Goal: Task Accomplishment & Management: Complete application form

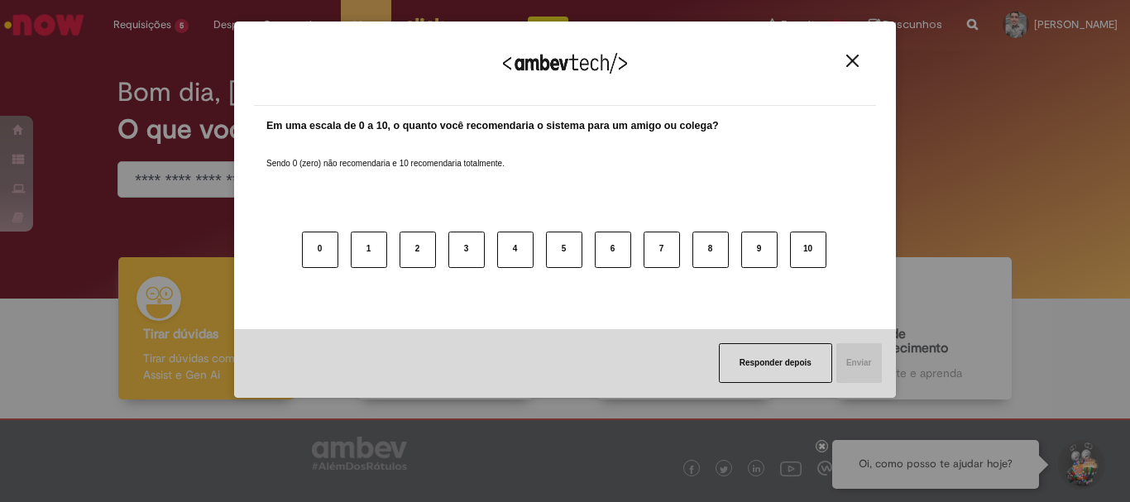
click at [151, 14] on div "Agradecemos seu feedback! Em uma escala de 0 a 10, o quanto você recomendaria o…" at bounding box center [565, 251] width 1130 height 502
click at [851, 60] on img "Close" at bounding box center [853, 61] width 12 height 12
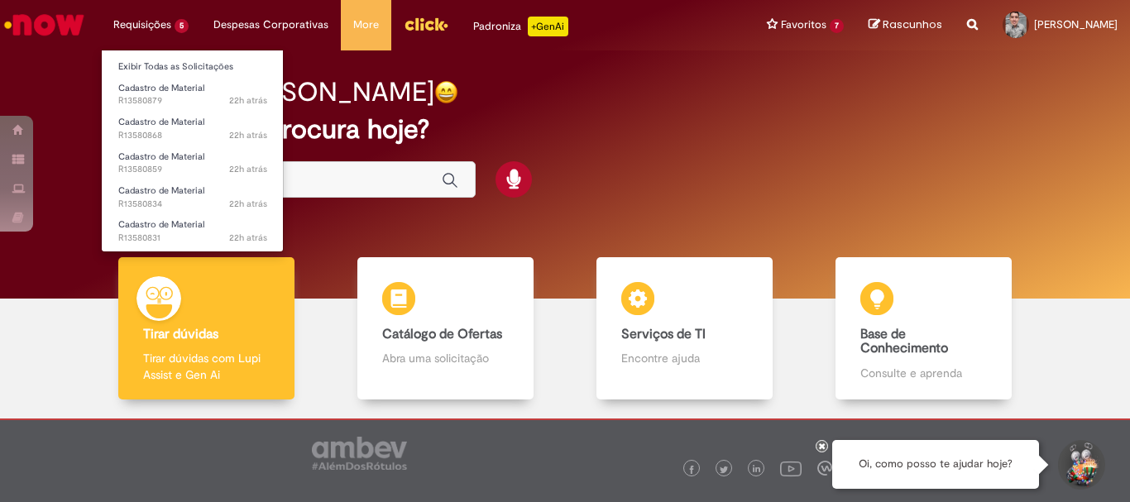
click at [148, 30] on li "Requisições 5 Exibir Todas as Solicitações Cadastro de Material 22h atrás 22 ho…" at bounding box center [151, 25] width 100 height 50
click at [164, 68] on link "Exibir Todas as Solicitações" at bounding box center [193, 67] width 182 height 18
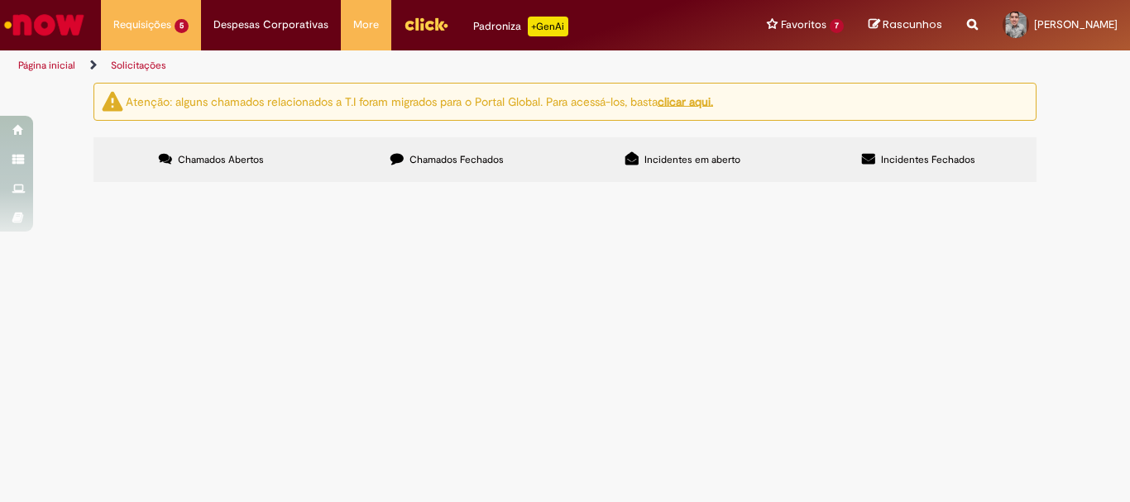
click at [0, 0] on span "R13580834" at bounding box center [0, 0] width 0 height 0
click at [0, 0] on span "R13580868" at bounding box center [0, 0] width 0 height 0
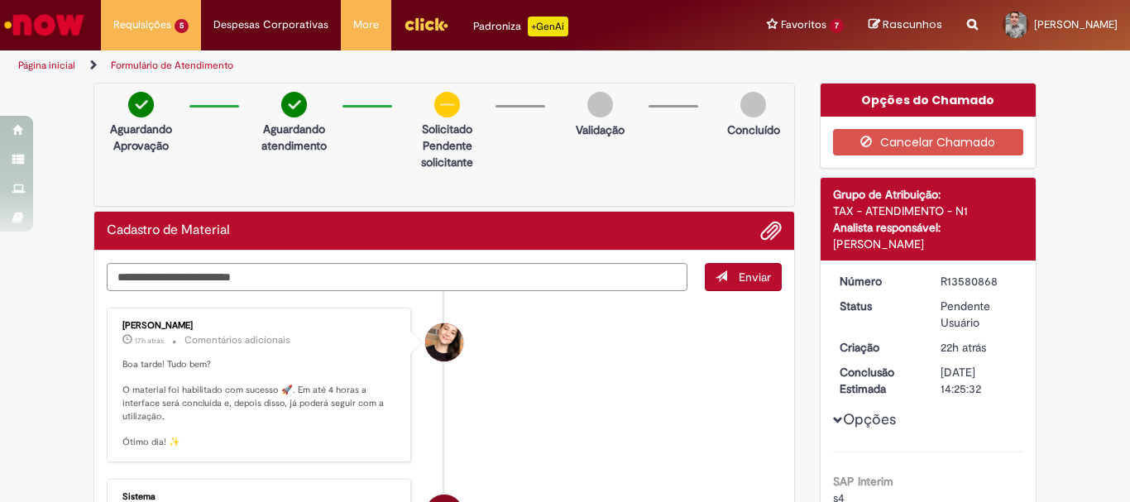
click at [576, 380] on li "Sabrina De Vasconcelos 17h atrás 17 horas atrás Comentários adicionais Boa tard…" at bounding box center [444, 385] width 675 height 155
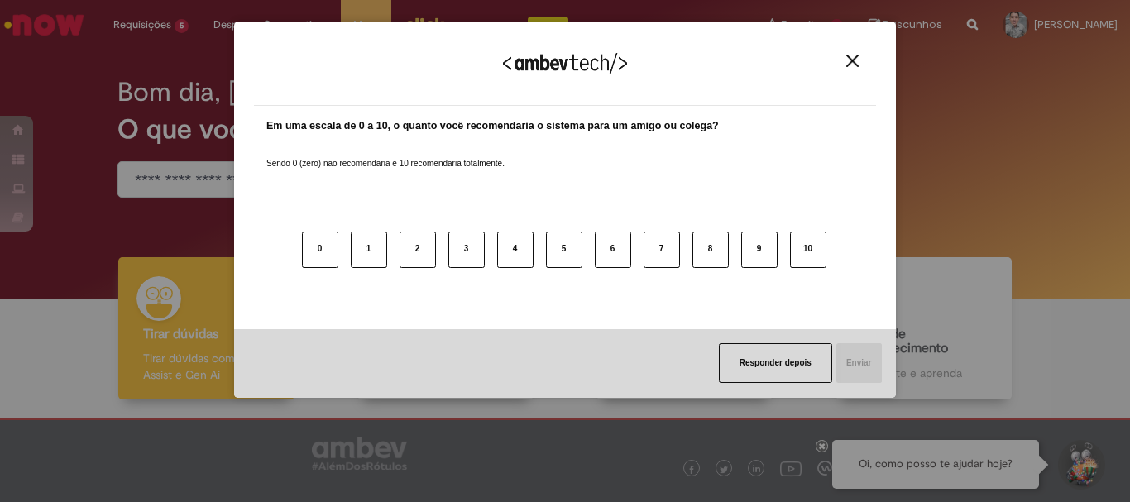
click at [854, 67] on img "Close" at bounding box center [853, 61] width 12 height 12
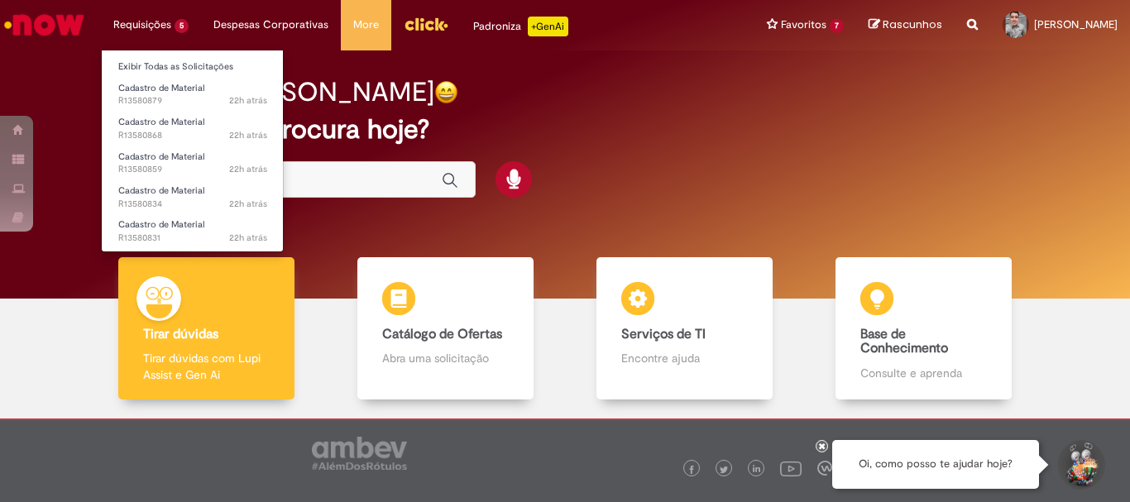
click at [146, 41] on li "Requisições 5 Exibir Todas as Solicitações Cadastro de Material 22h atrás 22 ho…" at bounding box center [151, 25] width 100 height 50
click at [147, 23] on li "Requisições 5 Exibir Todas as Solicitações Cadastro de Material 22h atrás 22 ho…" at bounding box center [151, 25] width 100 height 50
click at [151, 65] on link "Exibir Todas as Solicitações" at bounding box center [193, 67] width 182 height 18
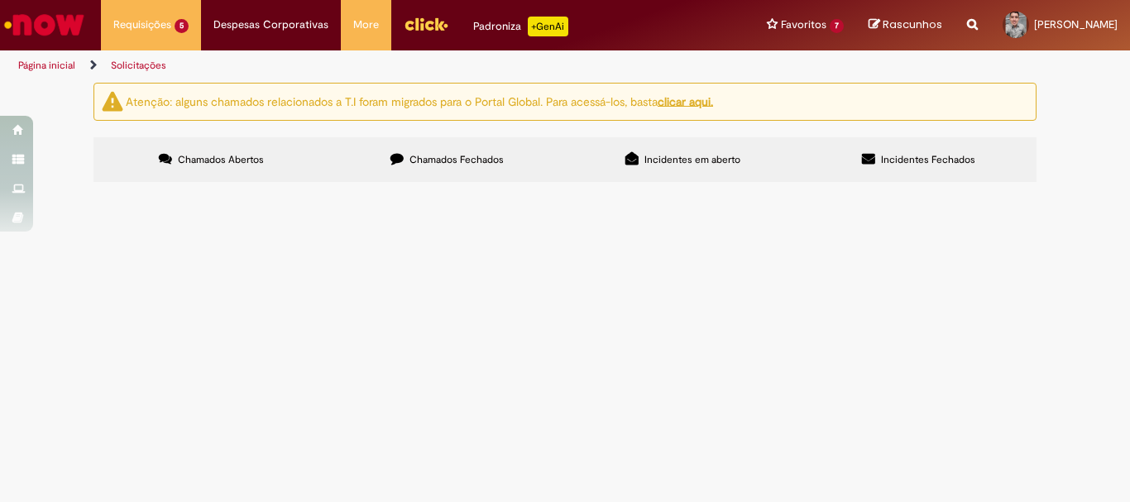
click at [1072, 187] on div "Atenção: alguns chamados relacionados a T.I foram migrados para o Portal Global…" at bounding box center [565, 135] width 1130 height 104
click at [0, 0] on span "R13580879" at bounding box center [0, 0] width 0 height 0
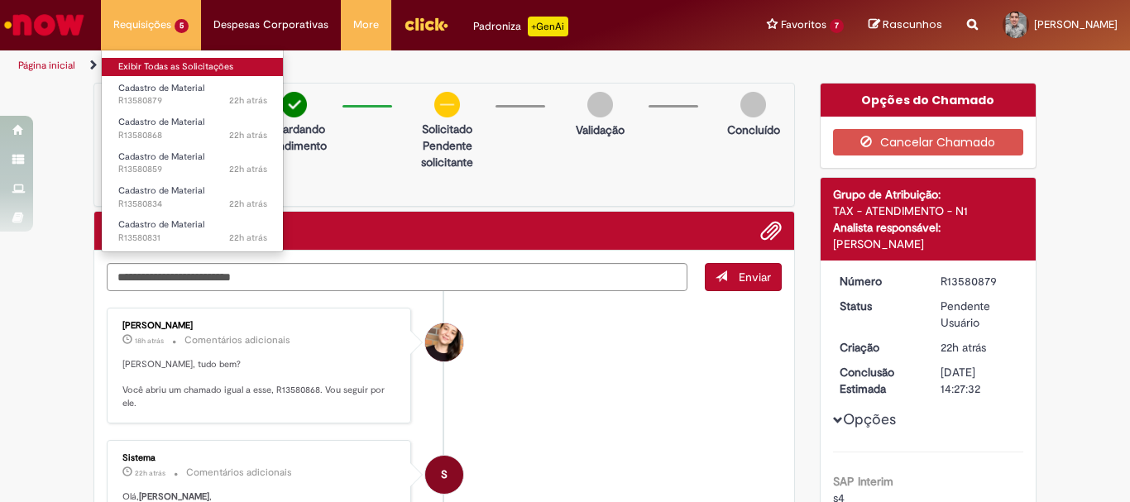
click at [170, 70] on link "Exibir Todas as Solicitações" at bounding box center [193, 67] width 182 height 18
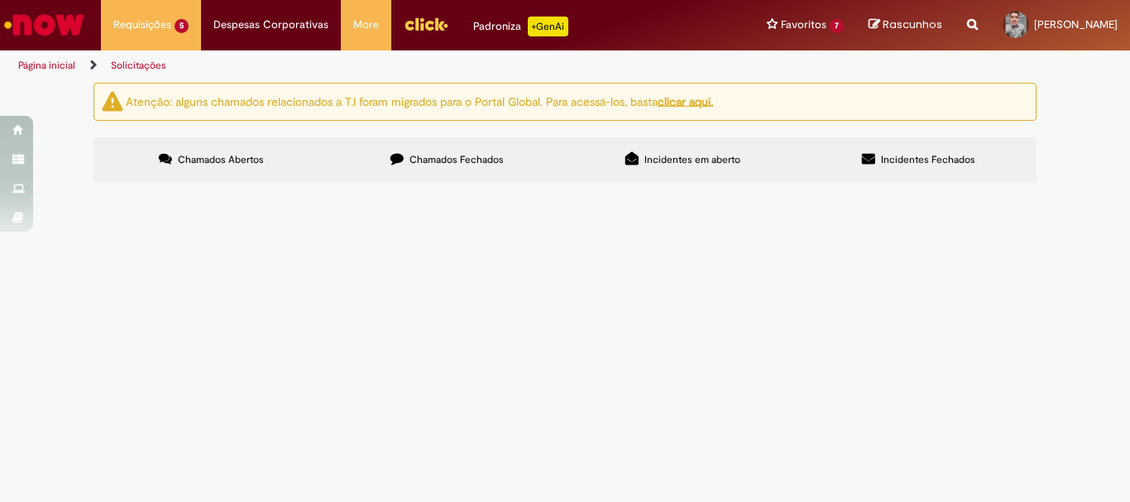
click at [0, 0] on span "R13580868" at bounding box center [0, 0] width 0 height 0
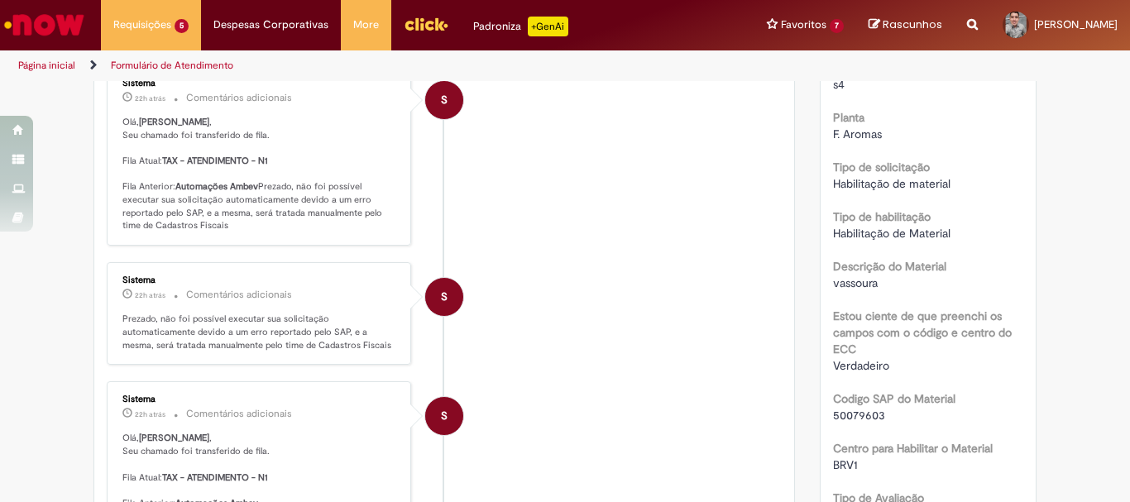
scroll to position [496, 0]
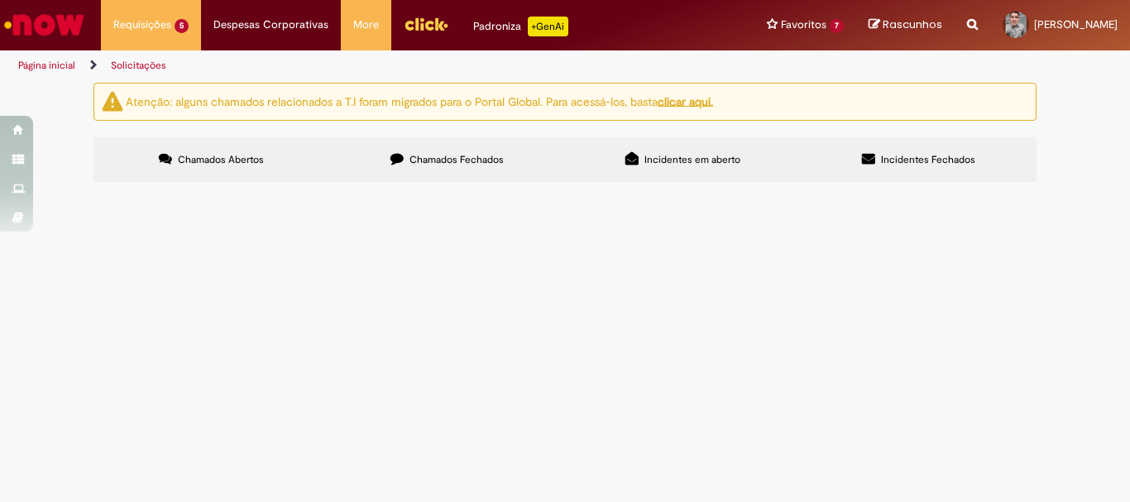
click at [0, 0] on span "R13580859" at bounding box center [0, 0] width 0 height 0
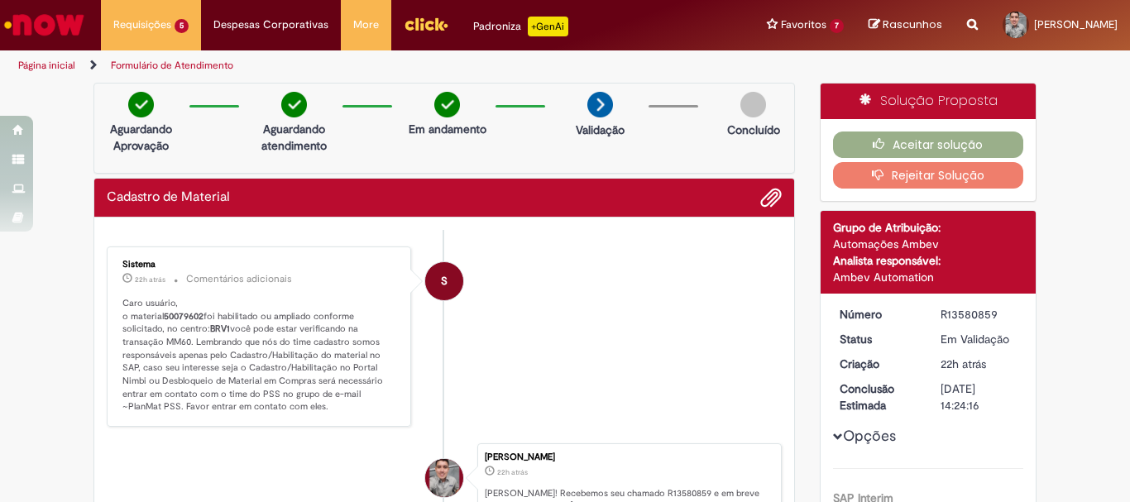
scroll to position [83, 0]
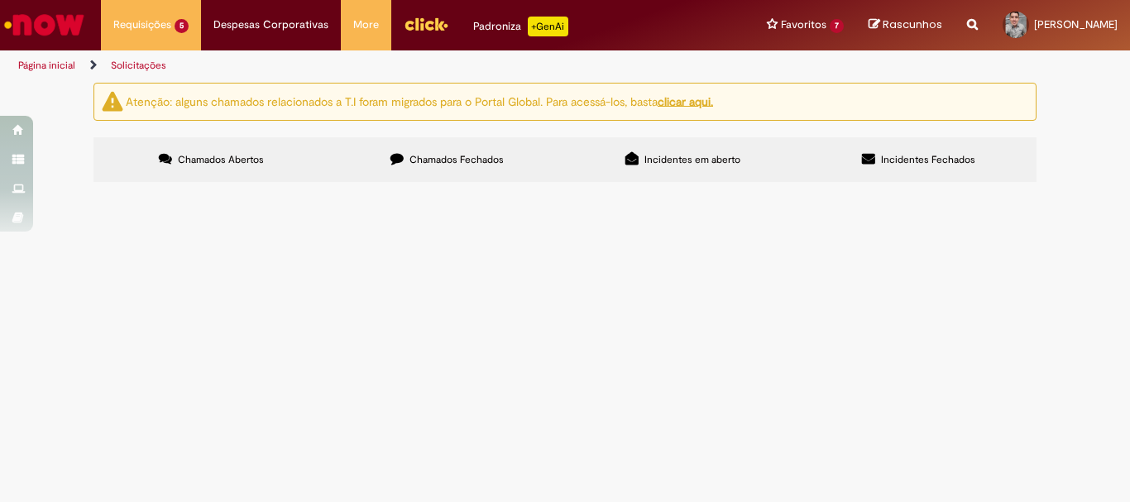
click at [0, 0] on span "R13580834" at bounding box center [0, 0] width 0 height 0
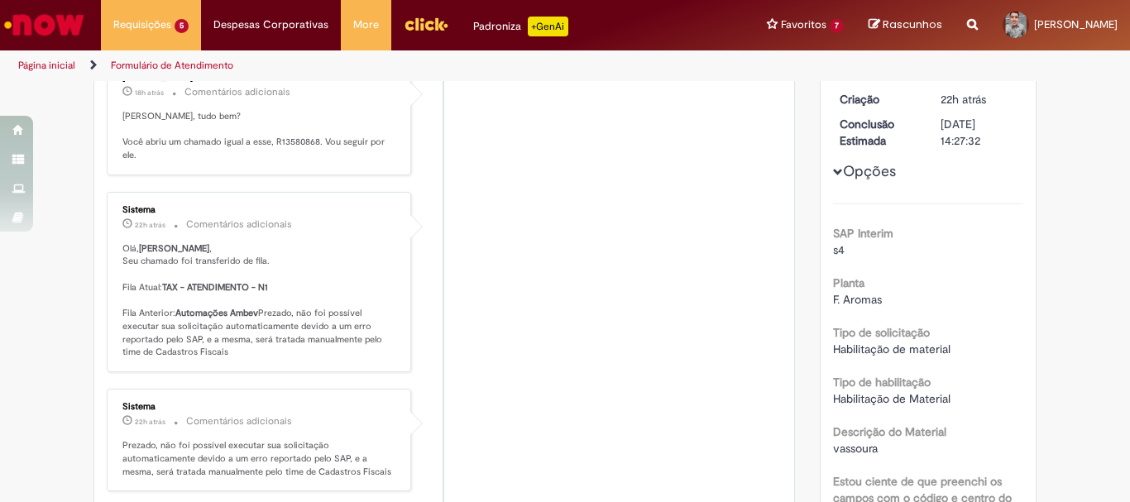
scroll to position [579, 0]
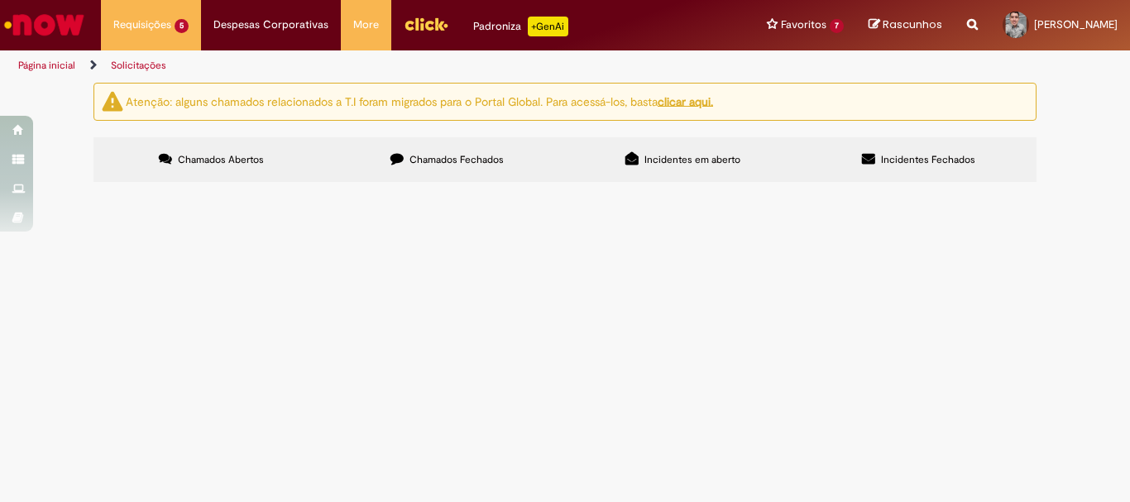
click at [0, 0] on span "R13580859" at bounding box center [0, 0] width 0 height 0
click at [0, 0] on span "R13580879" at bounding box center [0, 0] width 0 height 0
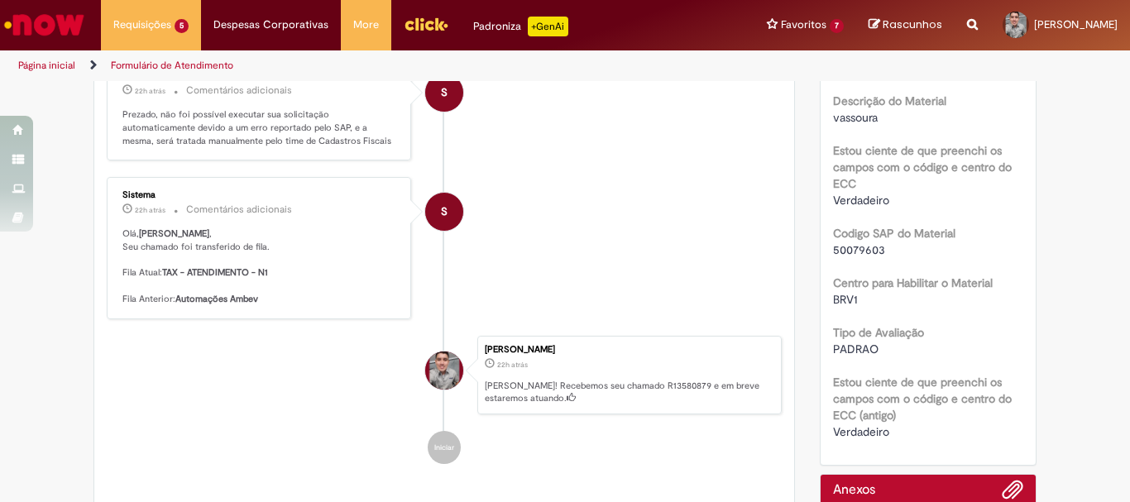
scroll to position [662, 0]
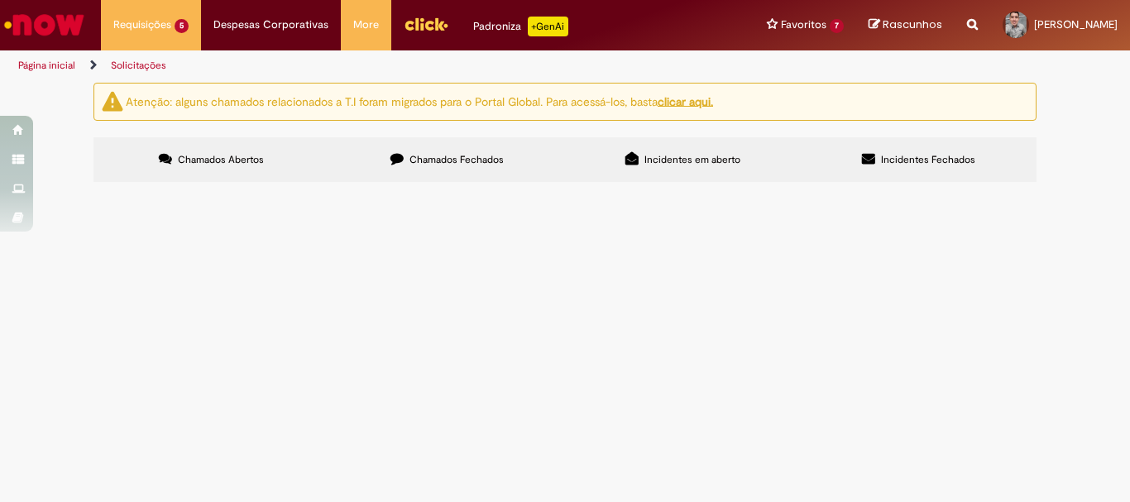
click at [0, 0] on span "R13580879" at bounding box center [0, 0] width 0 height 0
click at [0, 0] on span "R13580868" at bounding box center [0, 0] width 0 height 0
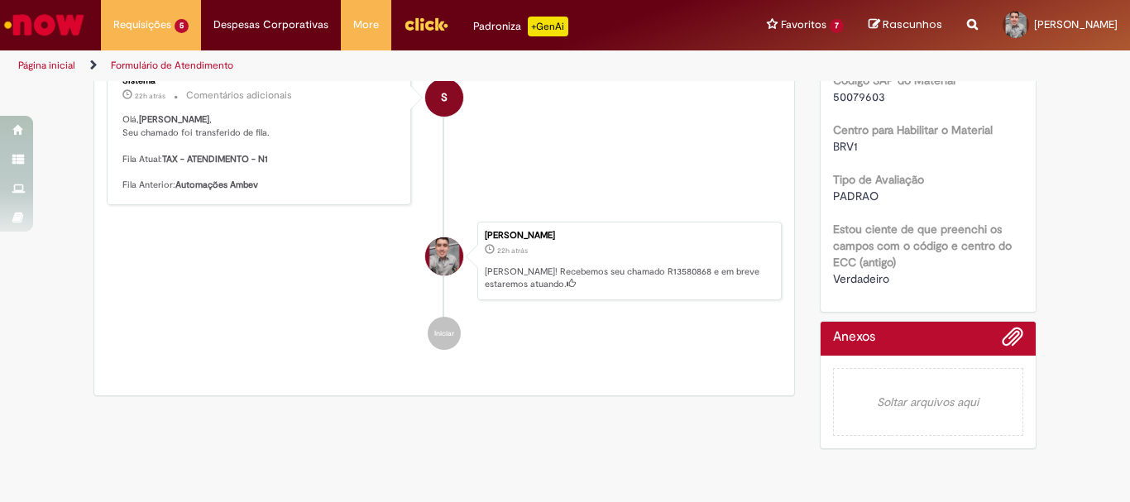
scroll to position [567, 0]
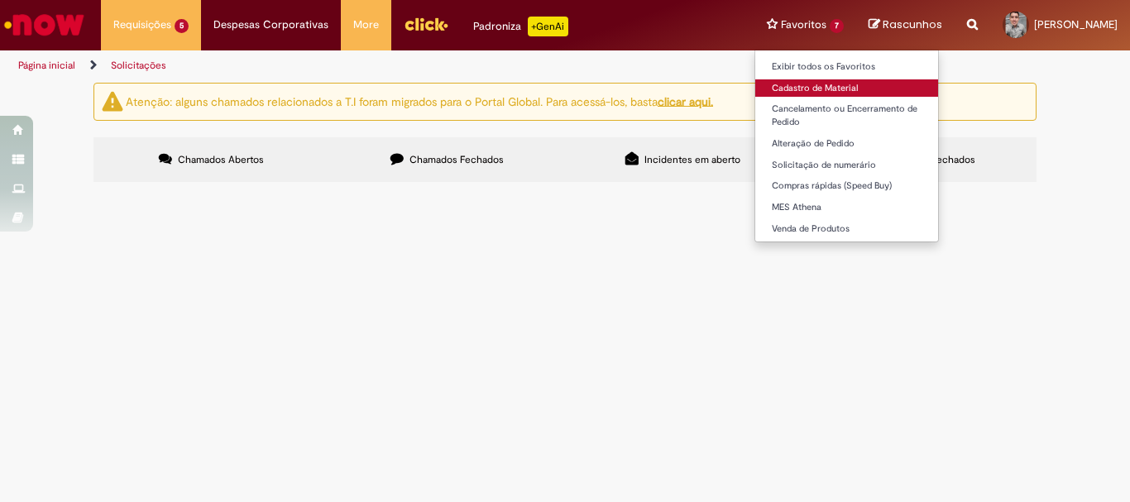
click at [755, 89] on link "Cadastro de Material" at bounding box center [846, 88] width 183 height 18
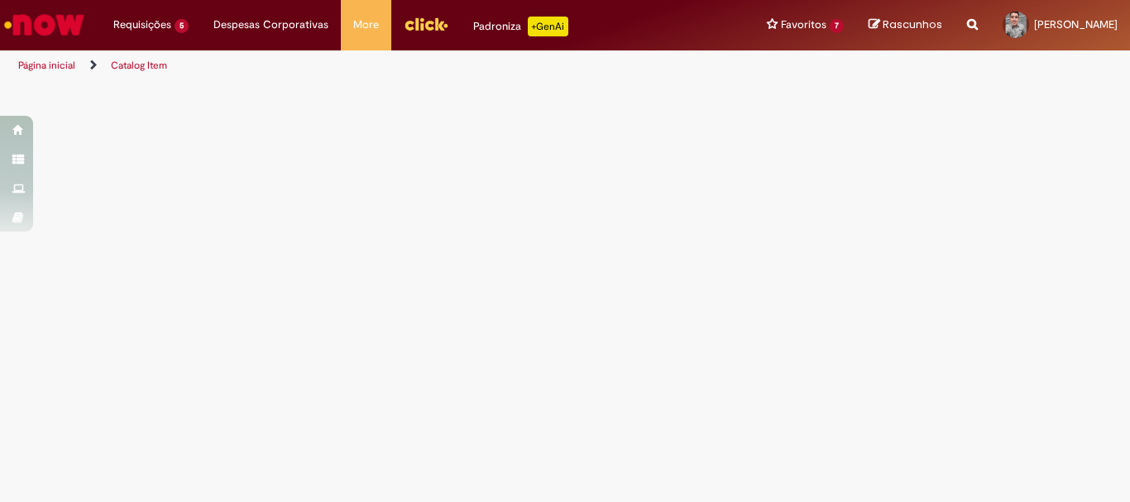
click at [844, 237] on main "Catalog Item LupiAssist +GenAI Digite a sua dúvida ou escolha uma opção a segui…" at bounding box center [565, 292] width 1130 height 420
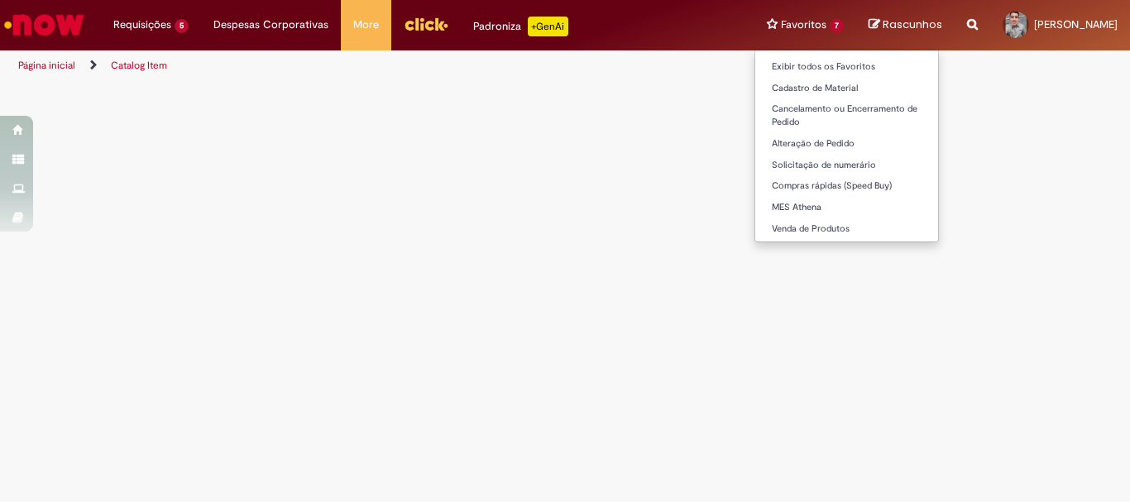
click at [755, 24] on li "Favoritos 7 Exibir todos os Favoritos Cadastro de Material Cancelamento ou Ence…" at bounding box center [806, 25] width 102 height 50
click at [755, 82] on link "Cadastro de Material" at bounding box center [846, 88] width 183 height 18
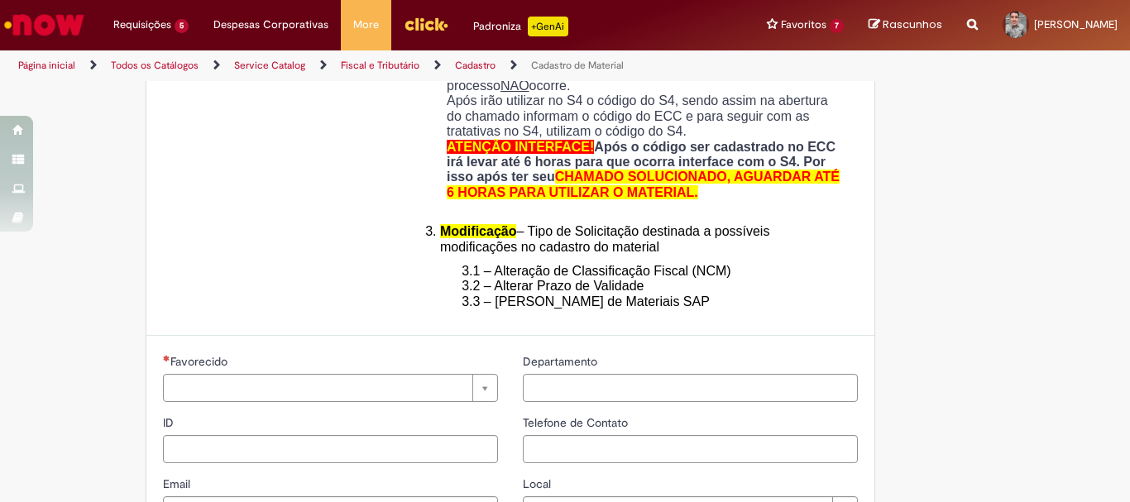
scroll to position [496, 0]
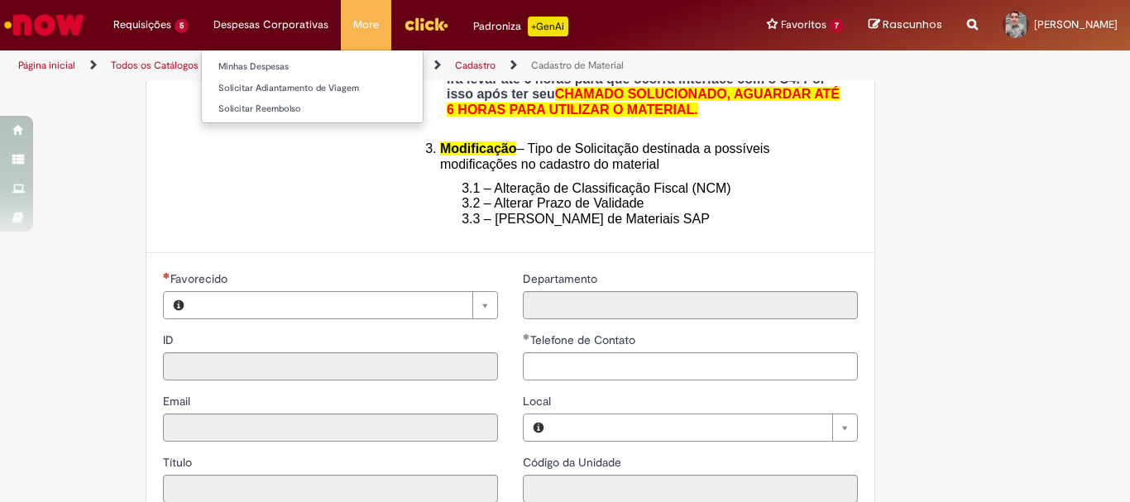
type input "********"
type input "**********"
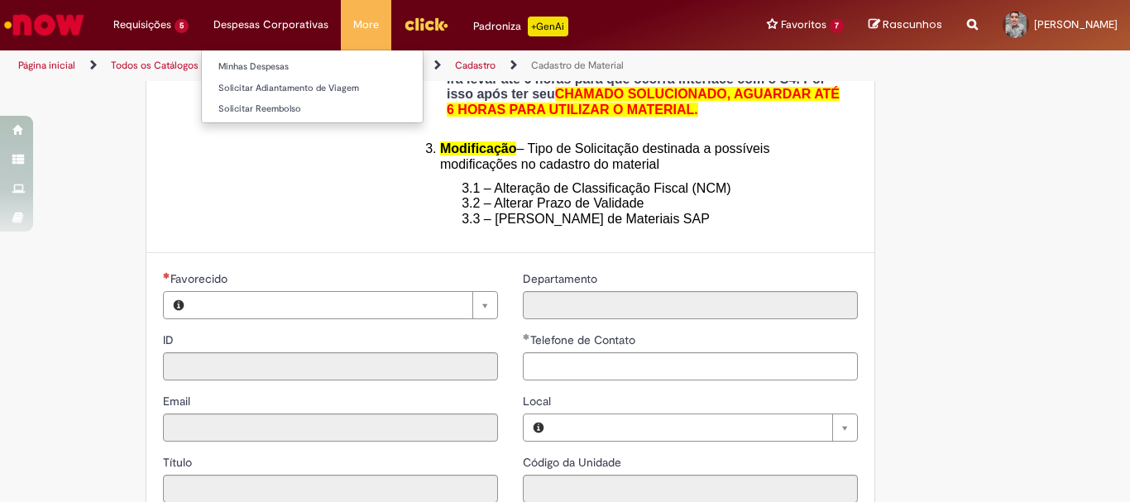
type input "****"
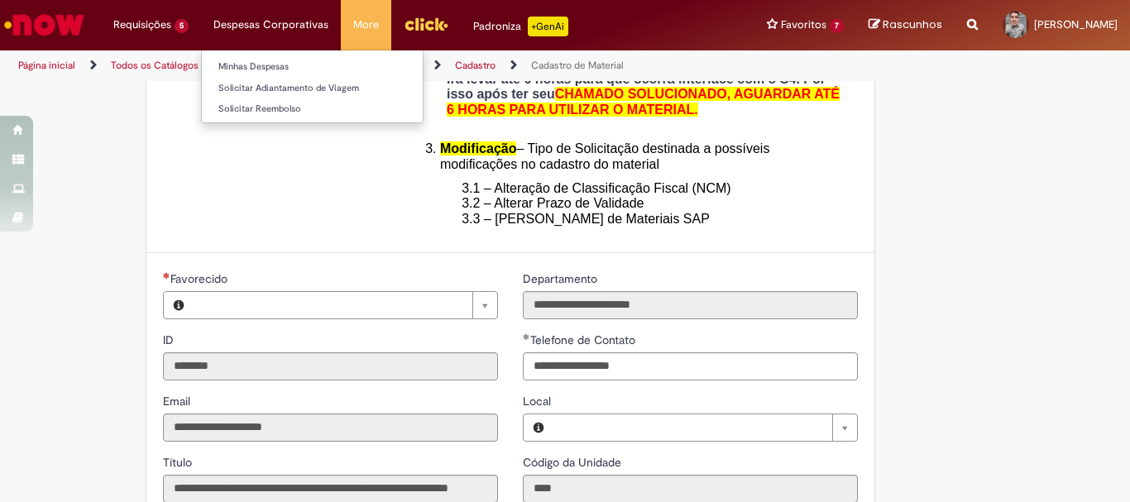
type input "**********"
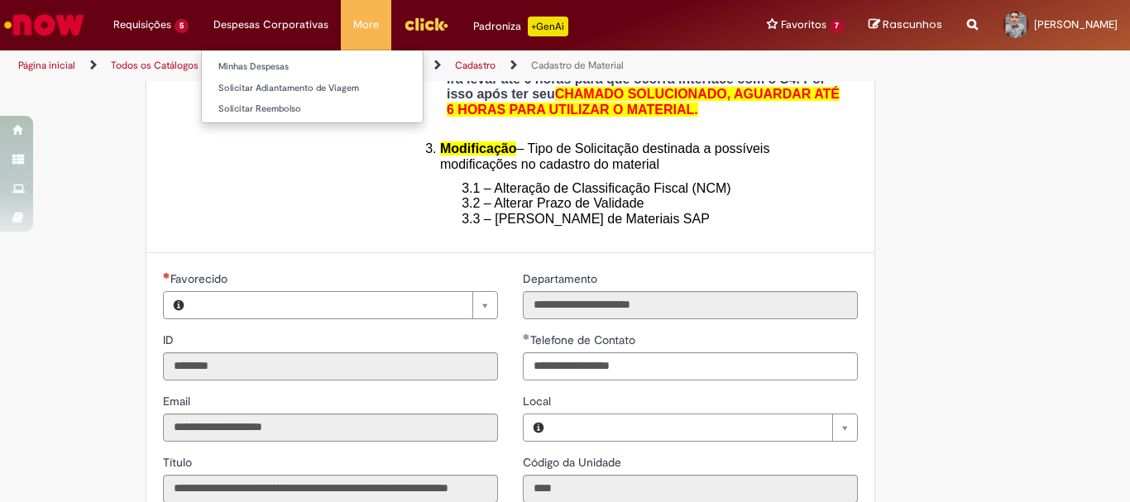
type input "**********"
